Goal: Navigation & Orientation: Find specific page/section

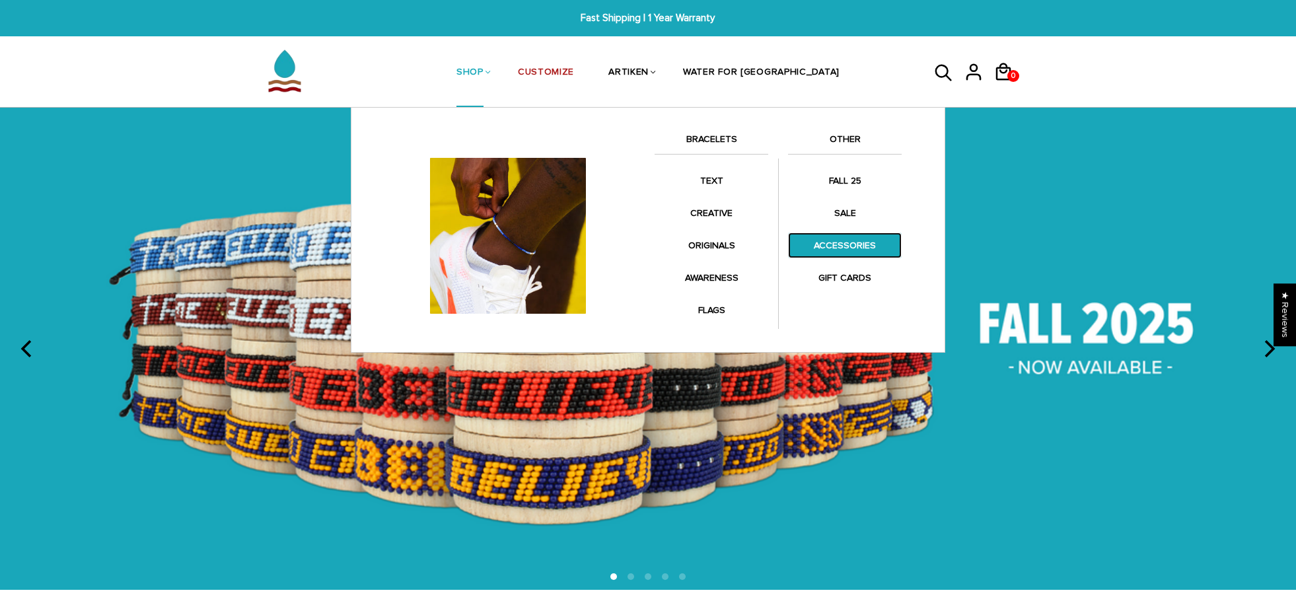
click at [817, 244] on link "ACCESSORIES" at bounding box center [845, 245] width 114 height 26
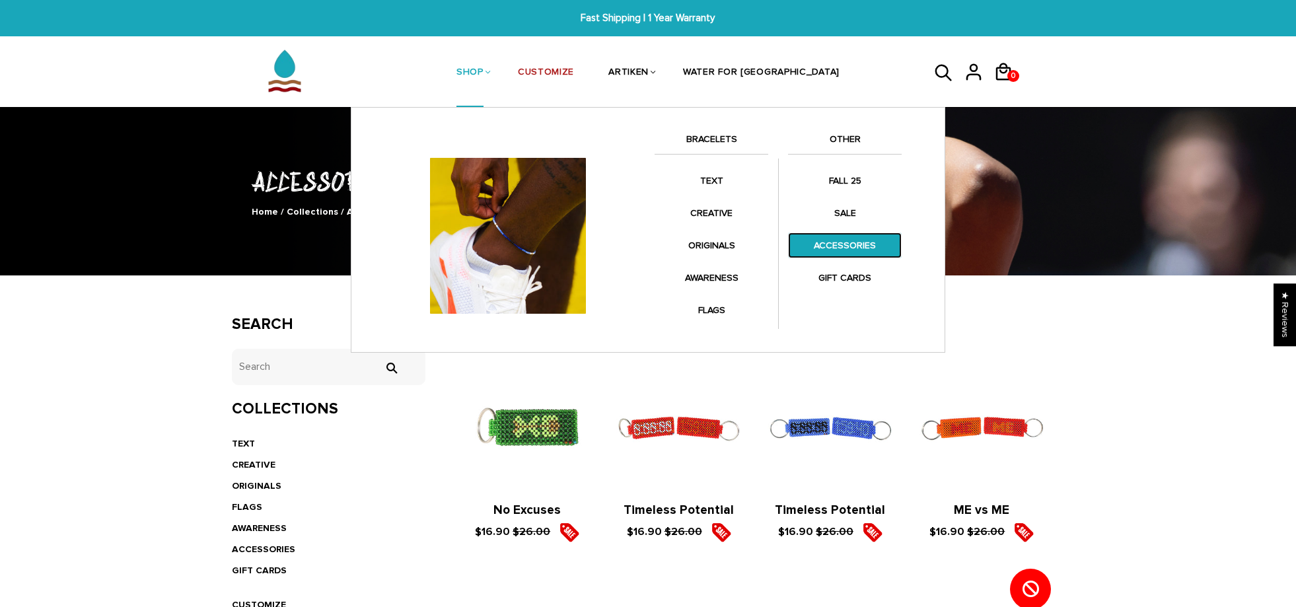
click at [821, 245] on link "ACCESSORIES" at bounding box center [845, 245] width 114 height 26
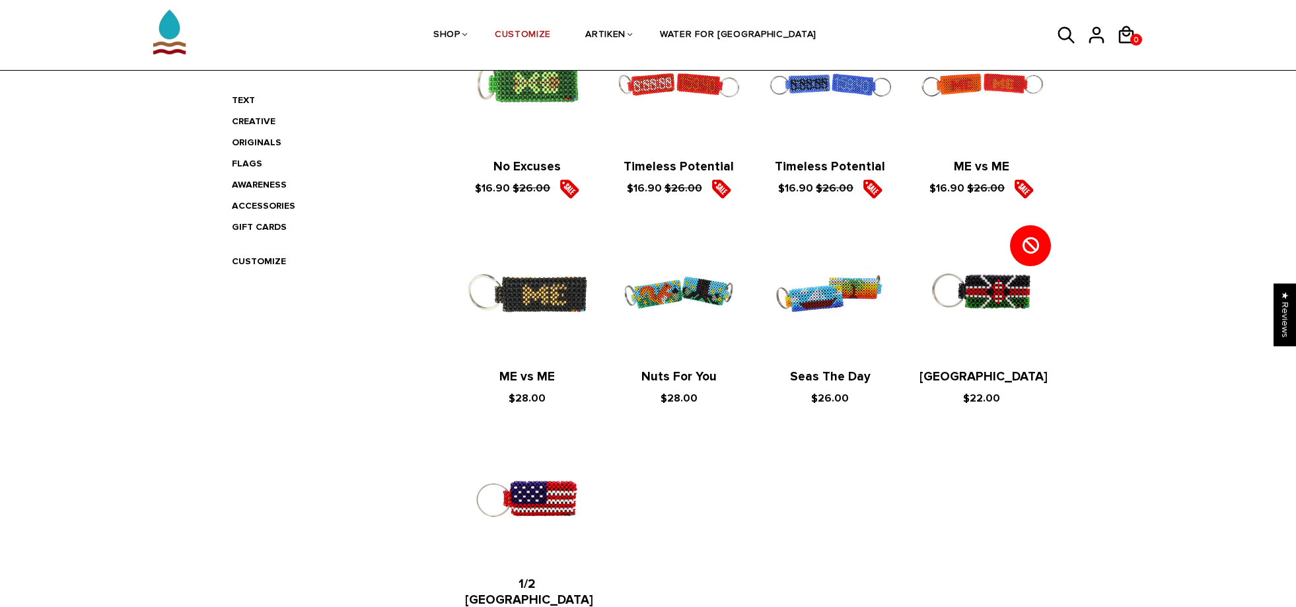
scroll to position [221, 0]
